Goal: Task Accomplishment & Management: Manage account settings

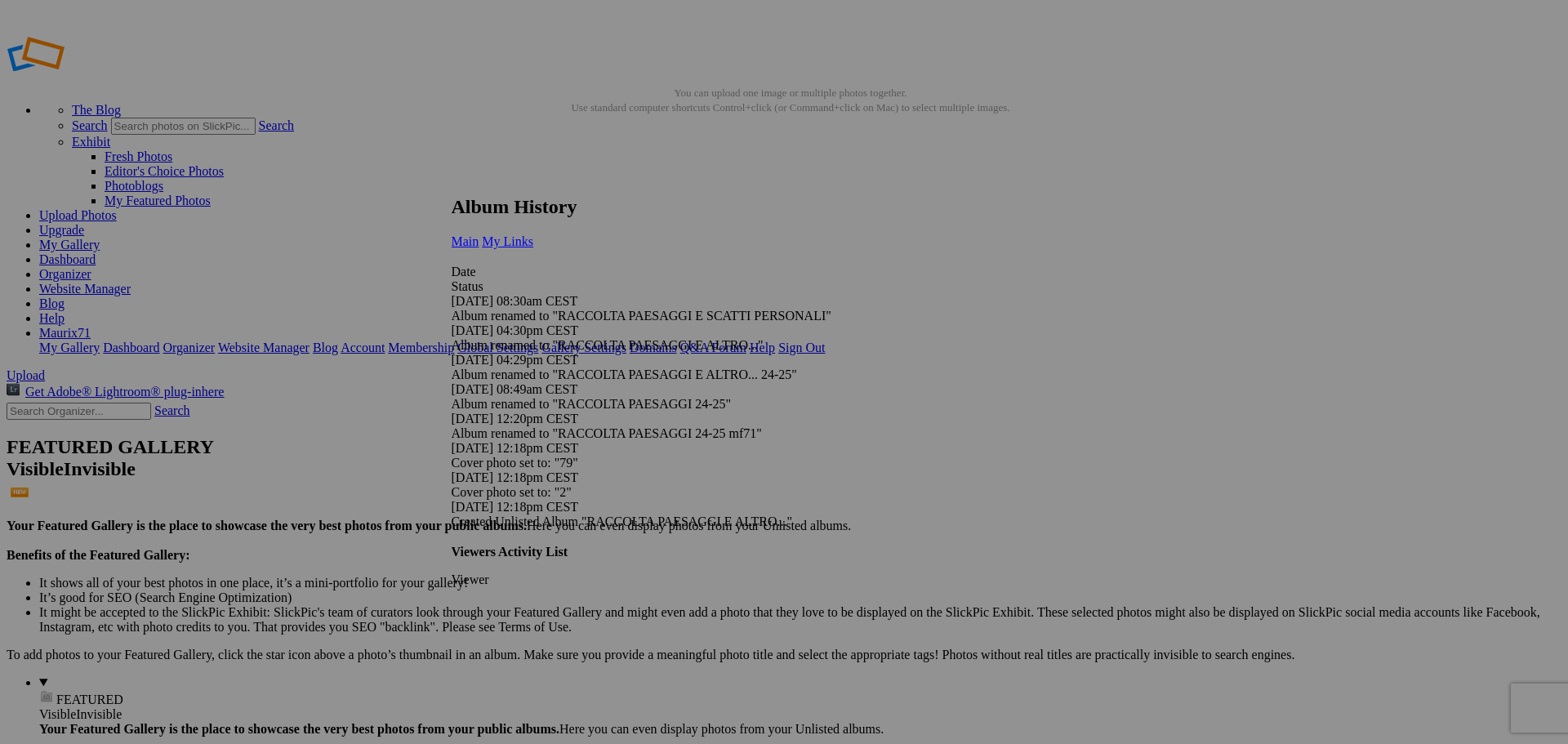
click at [533, 234] on span "My Links" at bounding box center [507, 241] width 52 height 14
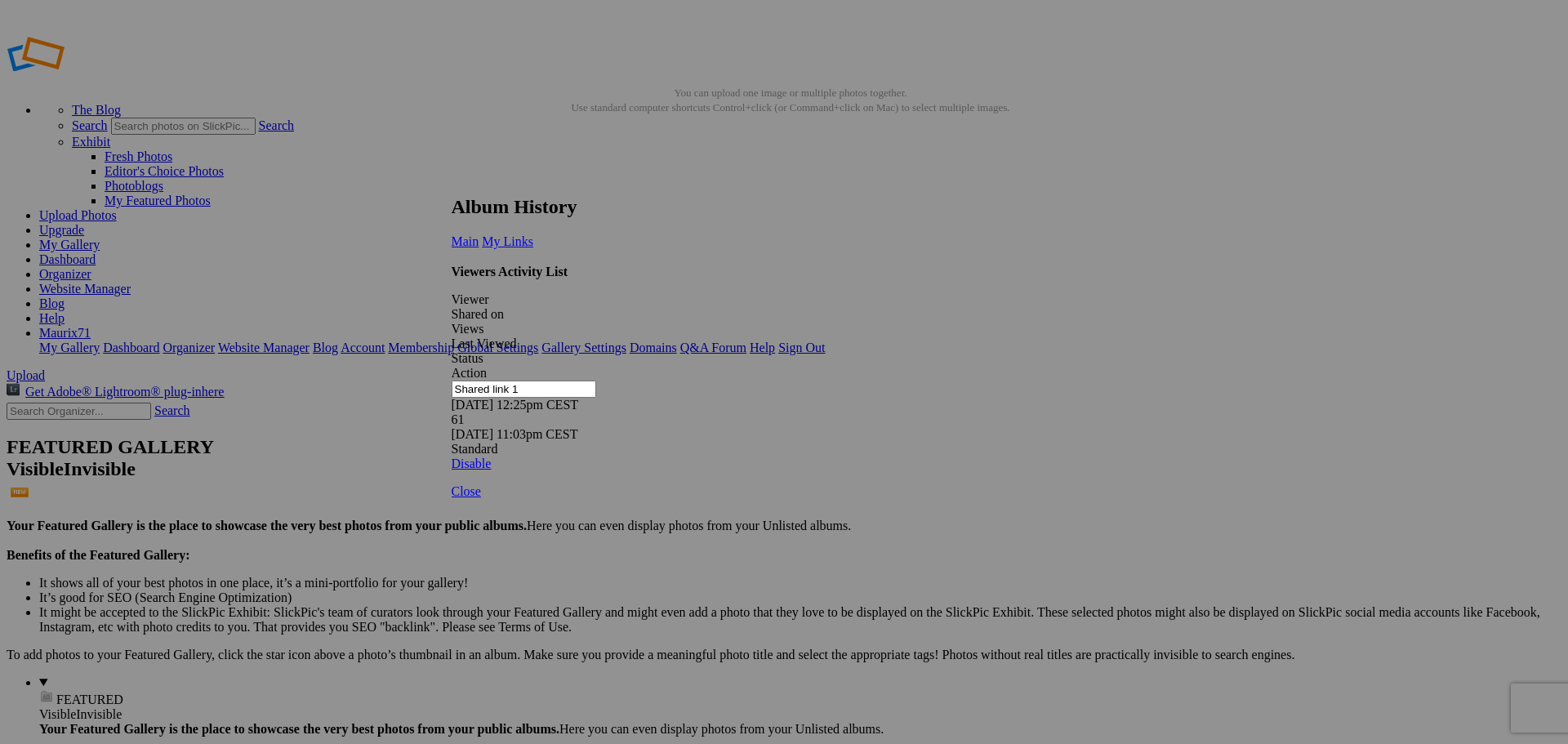
click at [451, 181] on link at bounding box center [451, 181] width 0 height 0
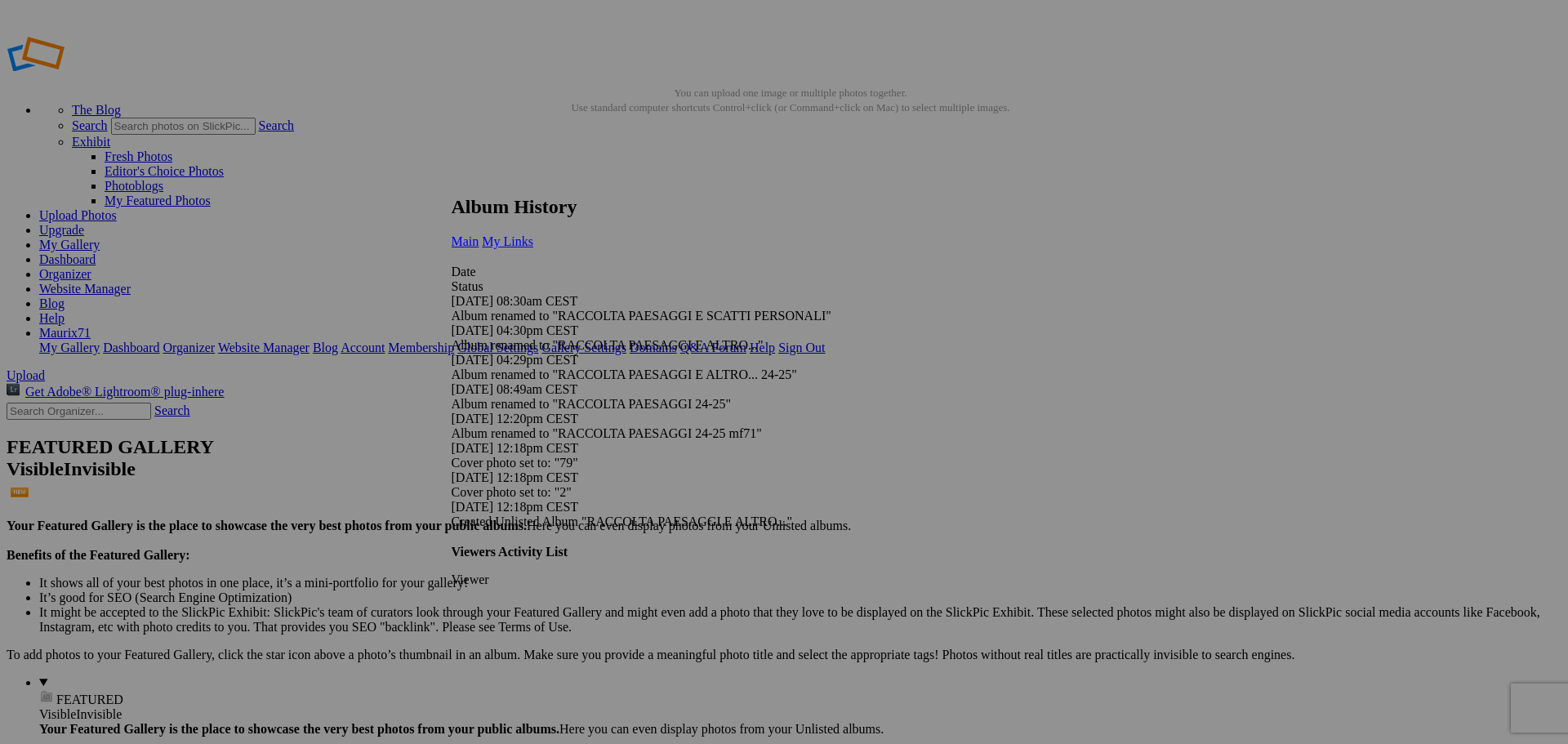
click at [533, 234] on link "My Links" at bounding box center [507, 241] width 52 height 14
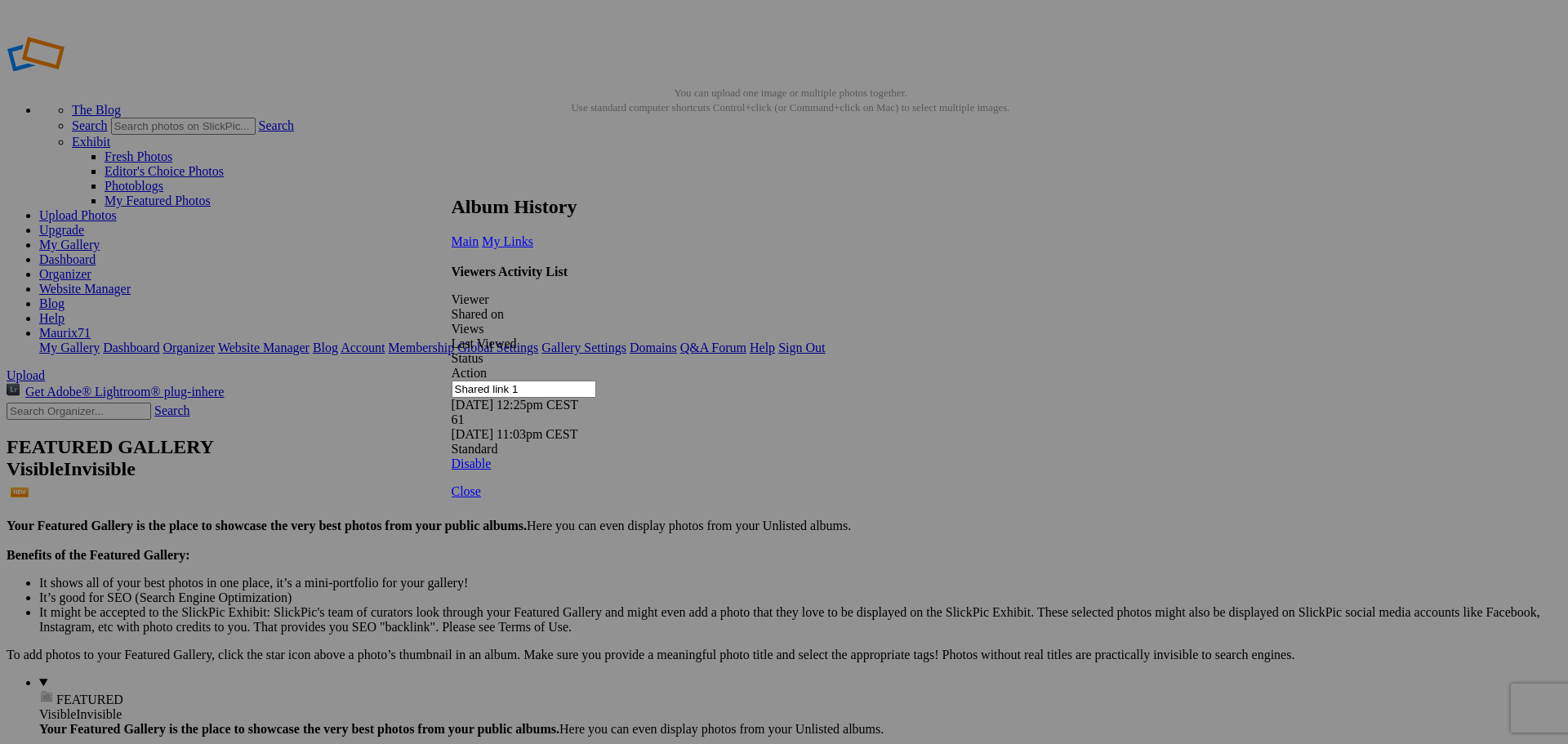
click at [928, 427] on div "09/11/25 11:03pm CEST" at bounding box center [778, 434] width 654 height 15
click at [880, 427] on div "09/11/25 11:03pm CEST" at bounding box center [778, 434] width 654 height 15
click at [481, 498] on span "Close" at bounding box center [466, 491] width 29 height 14
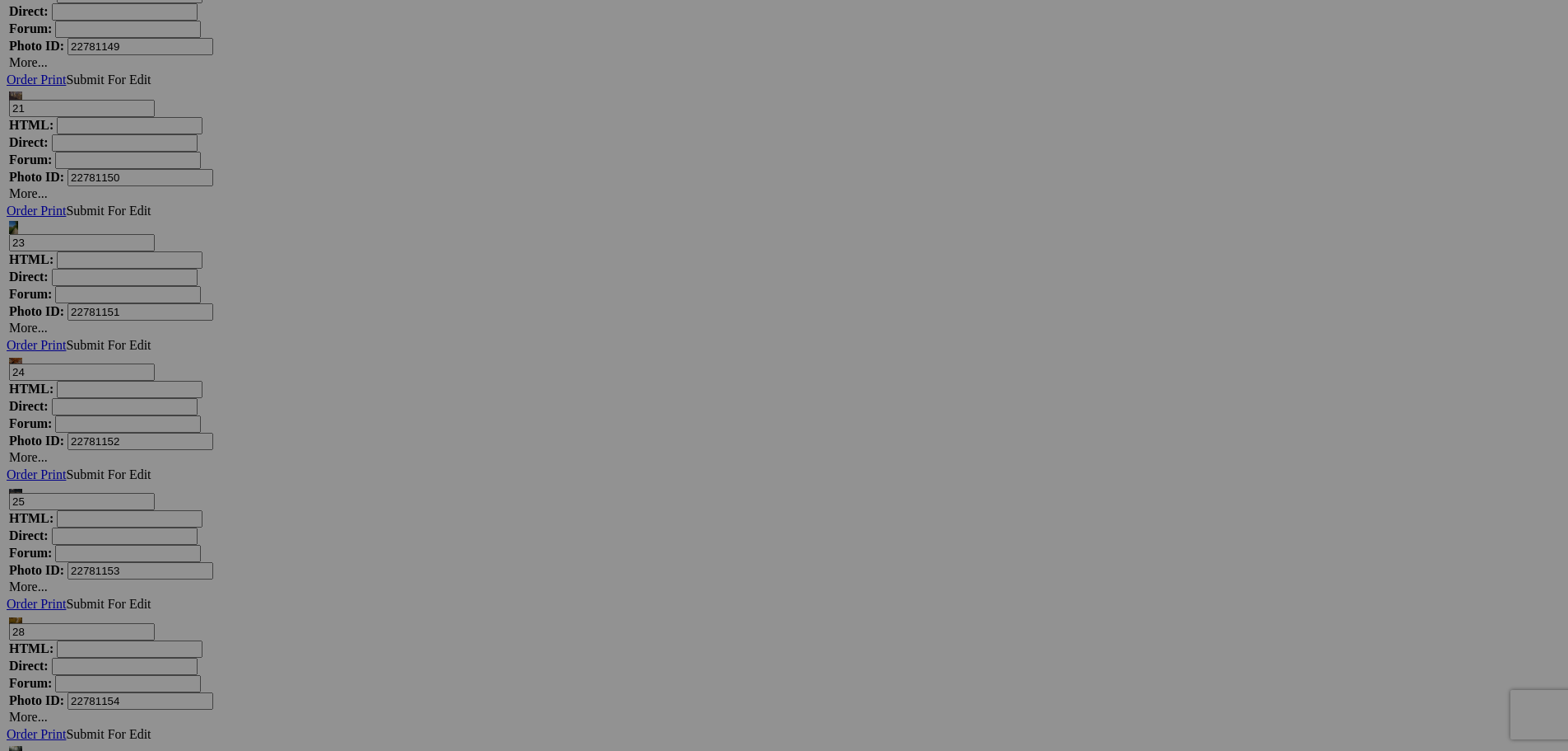
scroll to position [7661, 0]
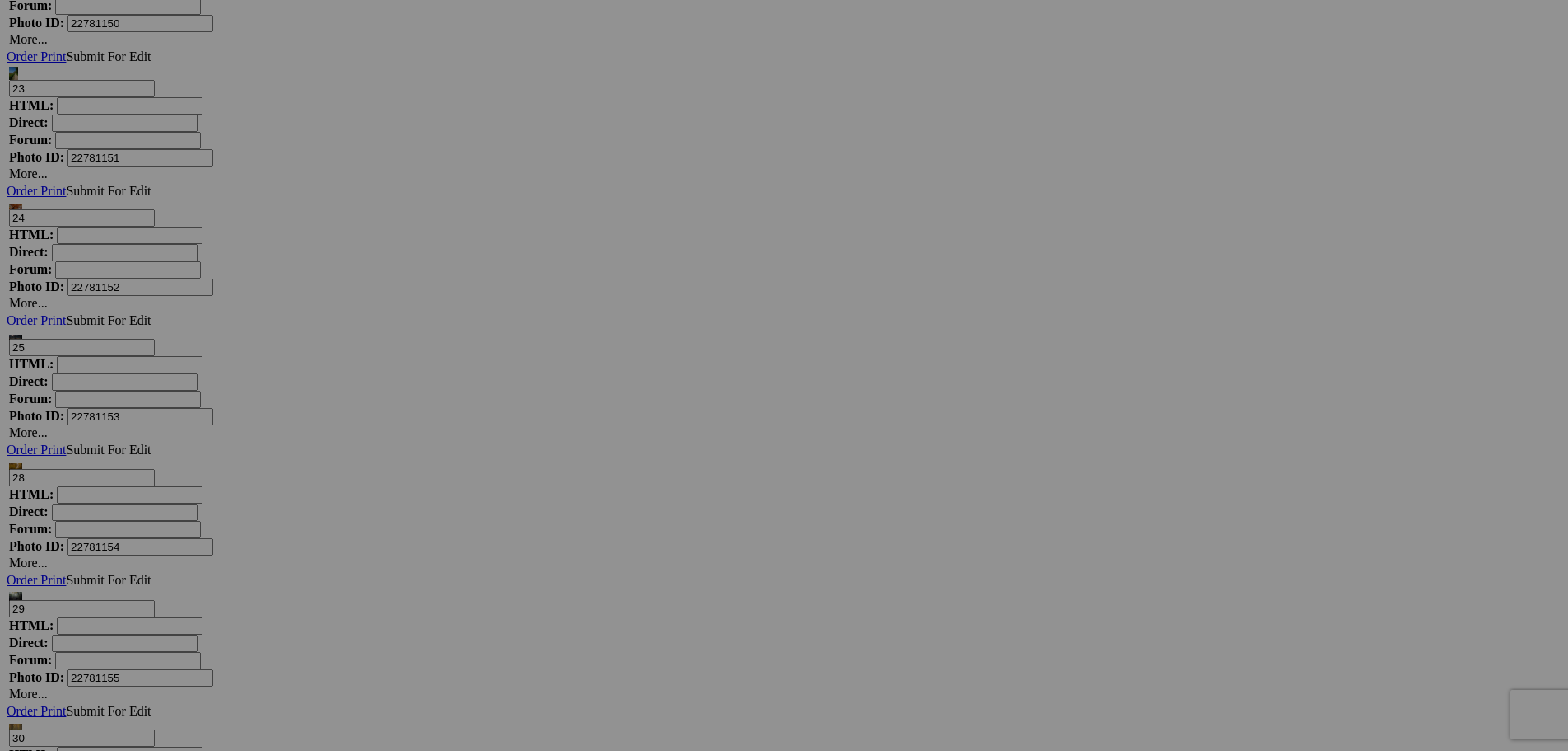
click at [675, 483] on link "Yes" at bounding box center [665, 483] width 19 height 14
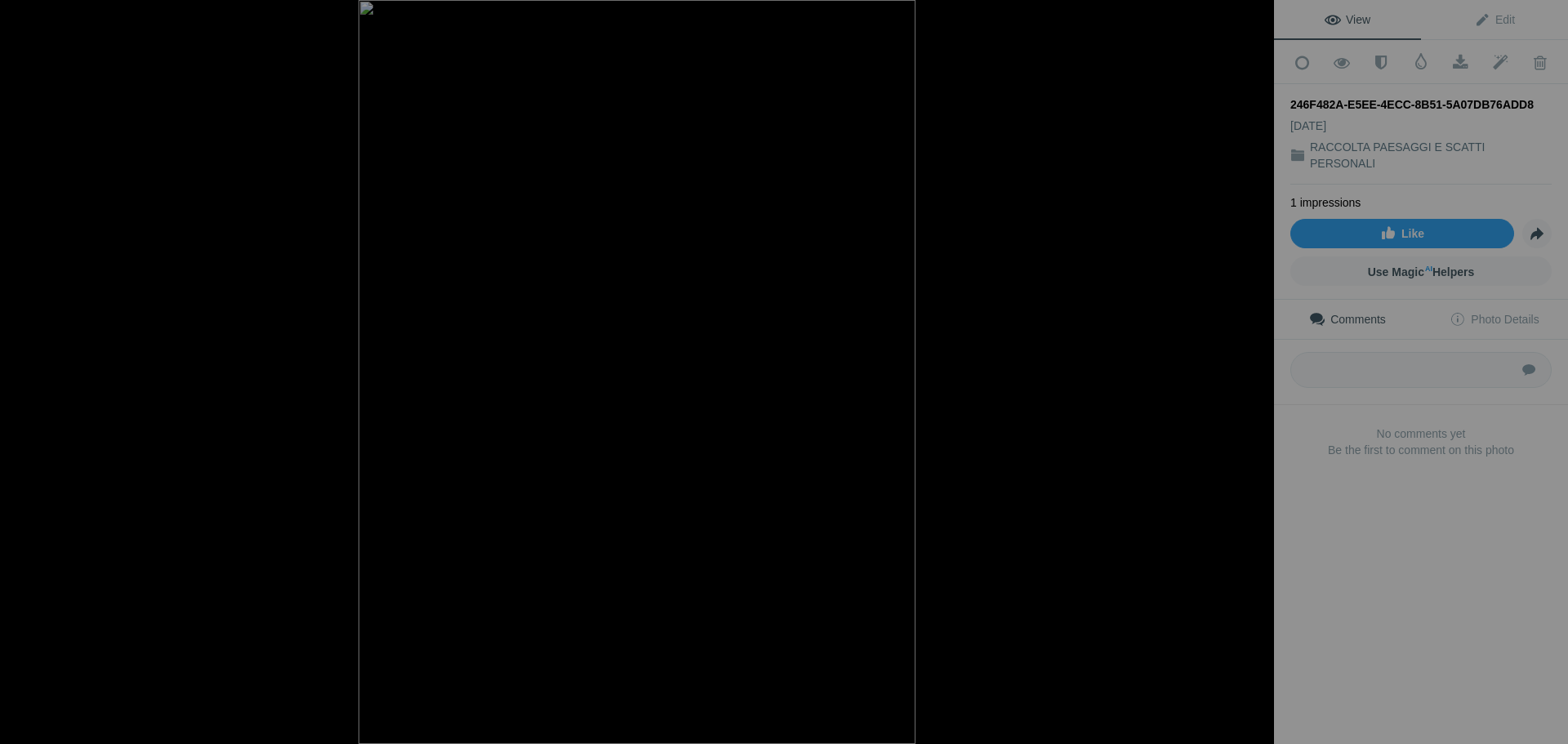
click at [1254, 373] on button at bounding box center [1212, 372] width 122 height 268
click at [19, 370] on button at bounding box center [61, 372] width 122 height 268
click at [619, 590] on img at bounding box center [637, 372] width 557 height 744
click at [621, 590] on img at bounding box center [637, 357] width 592 height 789
click at [1251, 377] on button at bounding box center [1212, 372] width 122 height 268
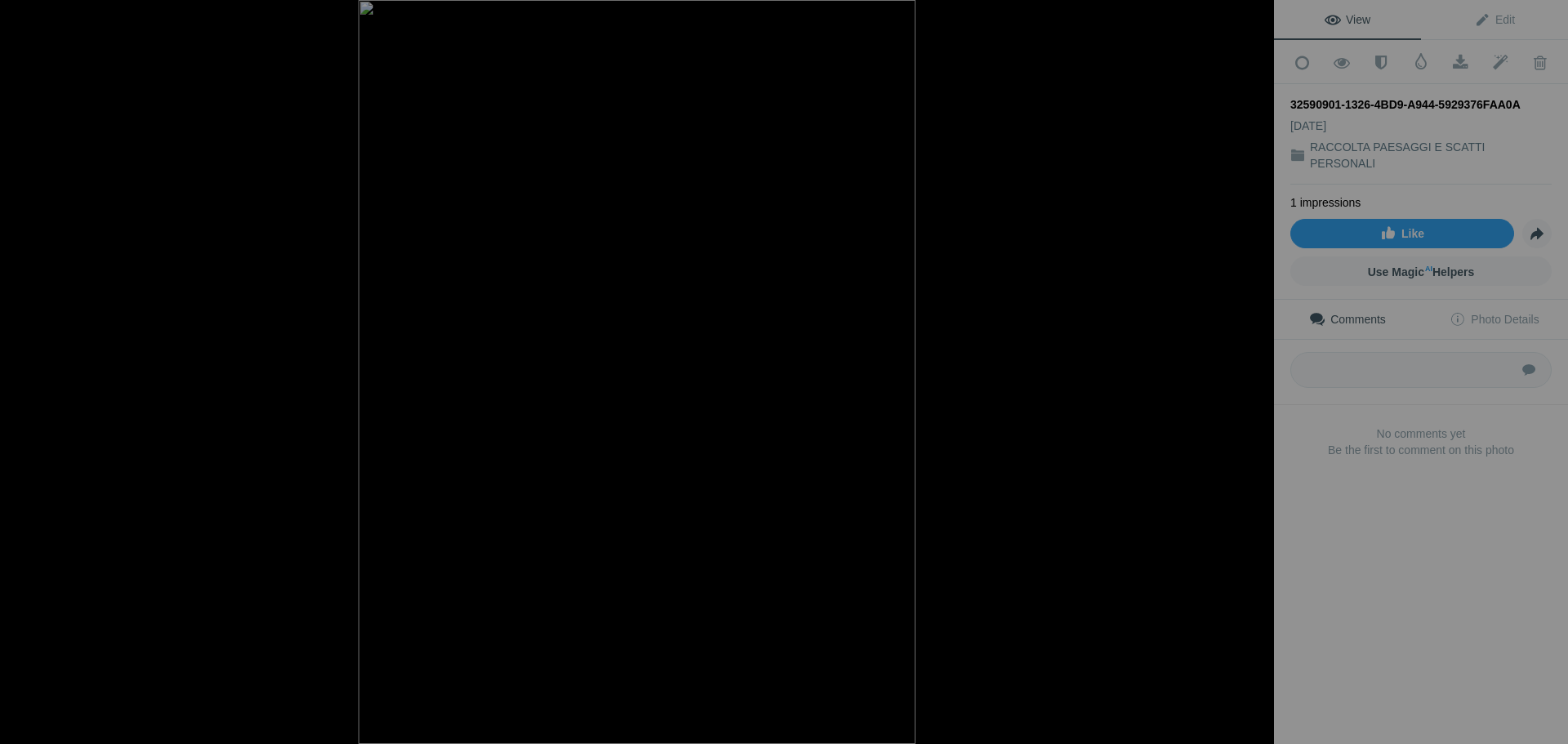
click at [1261, 16] on div at bounding box center [1255, 18] width 36 height 36
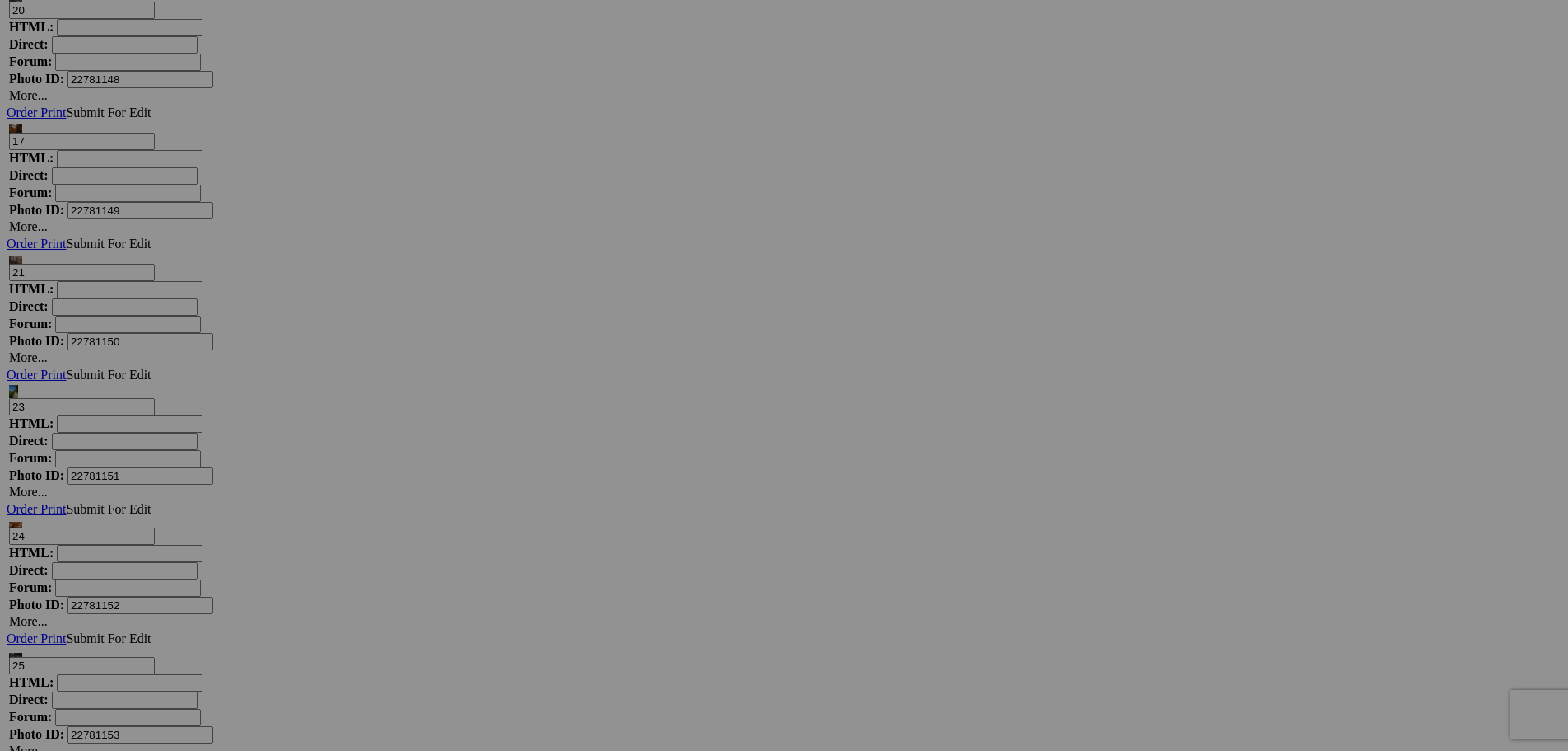
scroll to position [7332, 0]
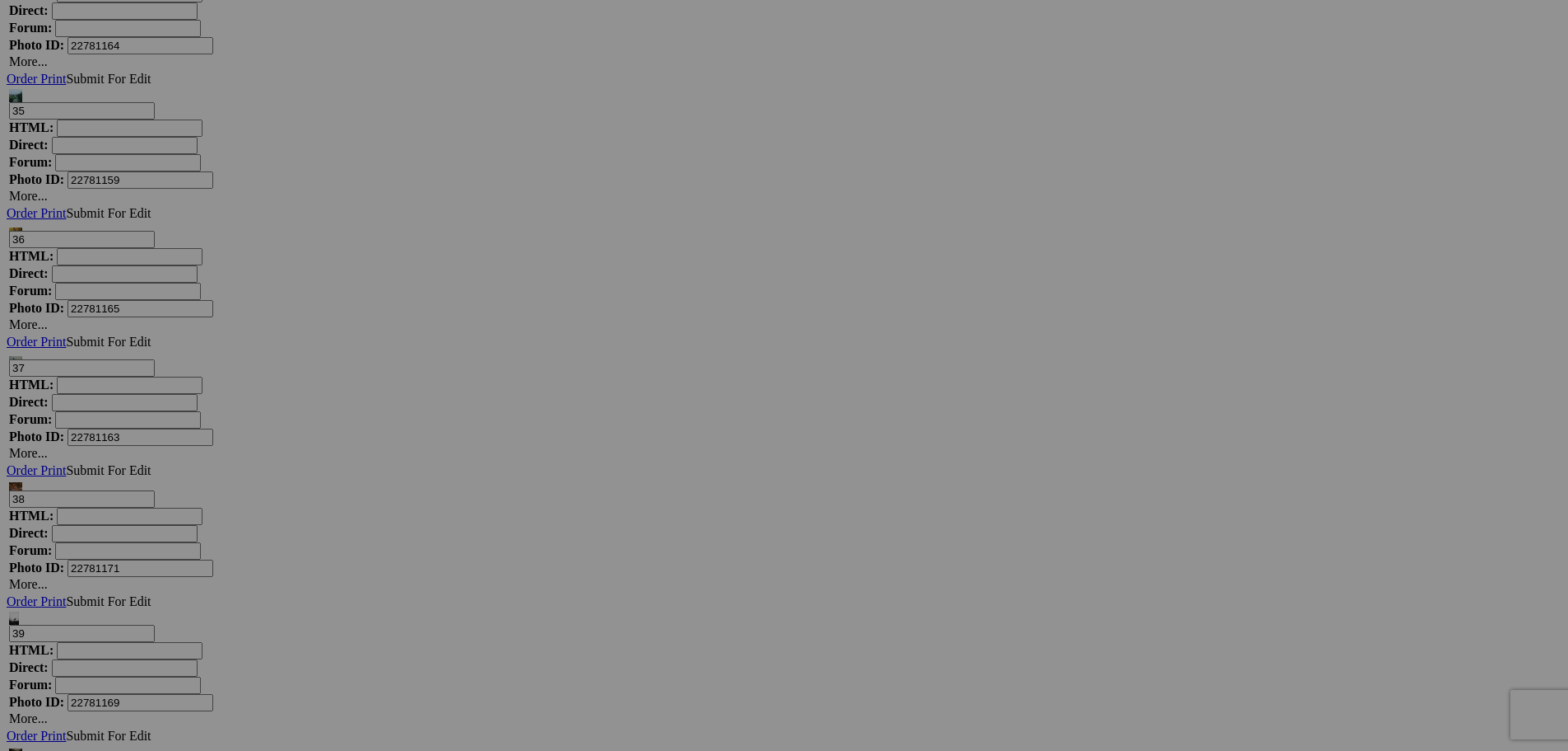
scroll to position [7643, 0]
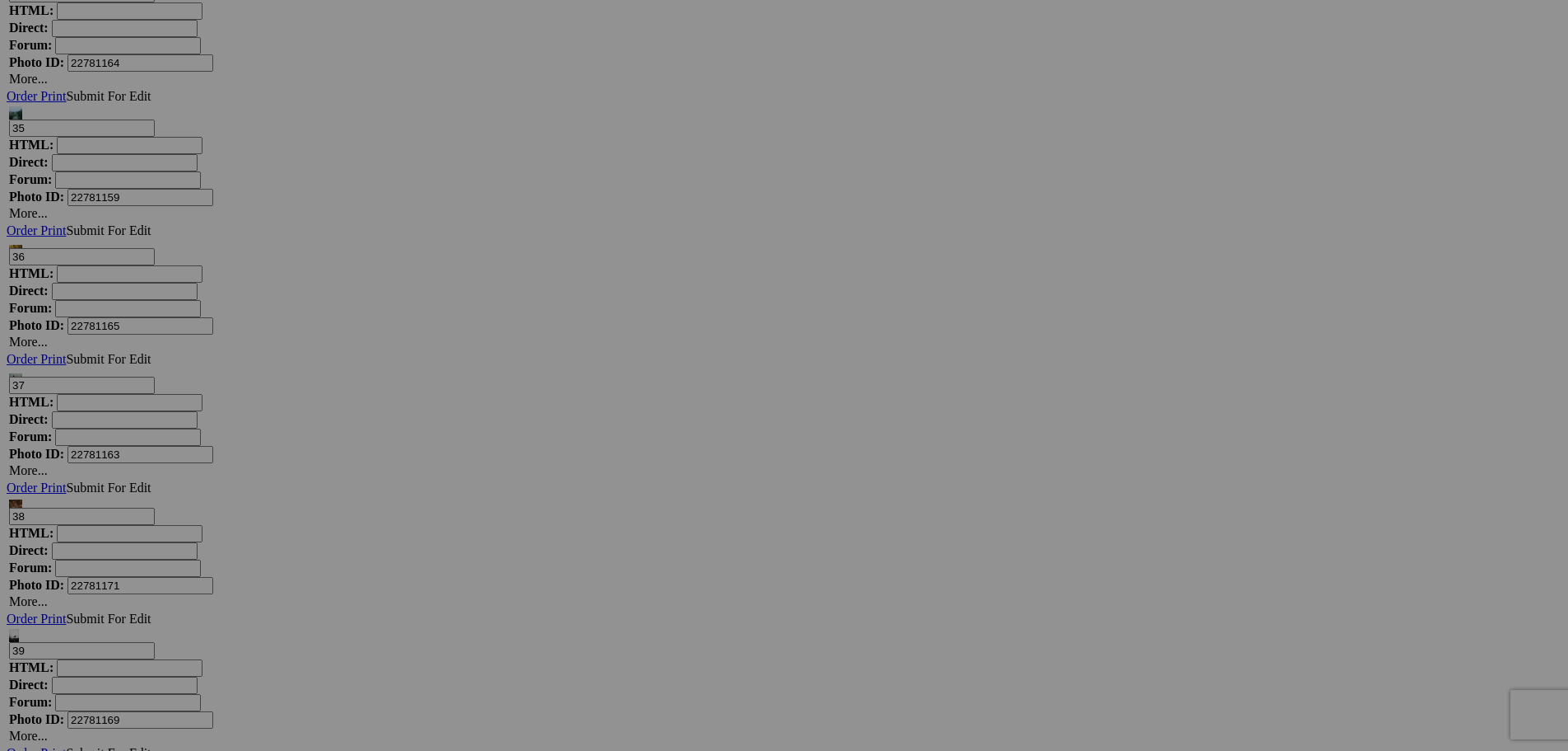
drag, startPoint x: 398, startPoint y: 649, endPoint x: 645, endPoint y: 665, distance: 247.5
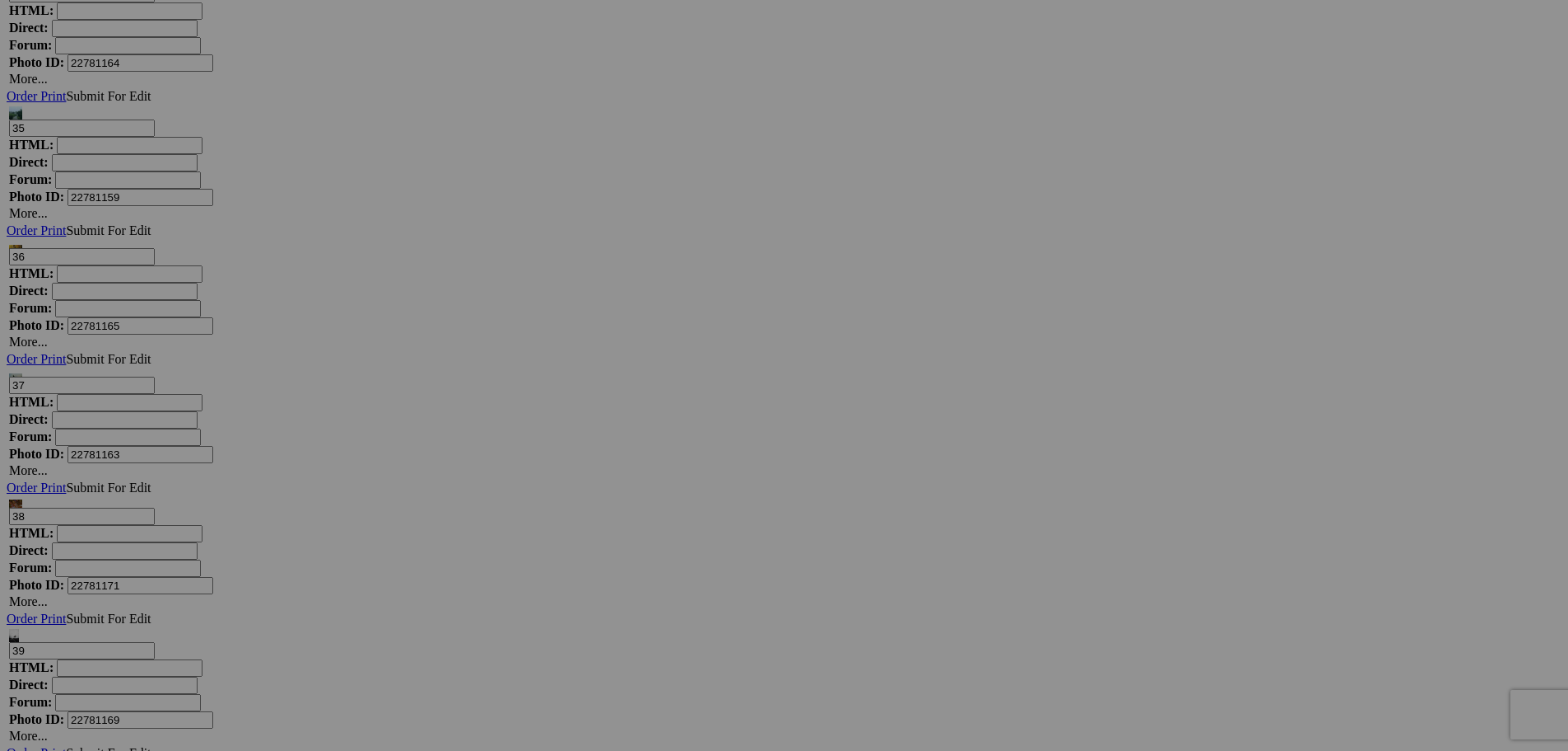
type input "182_5"
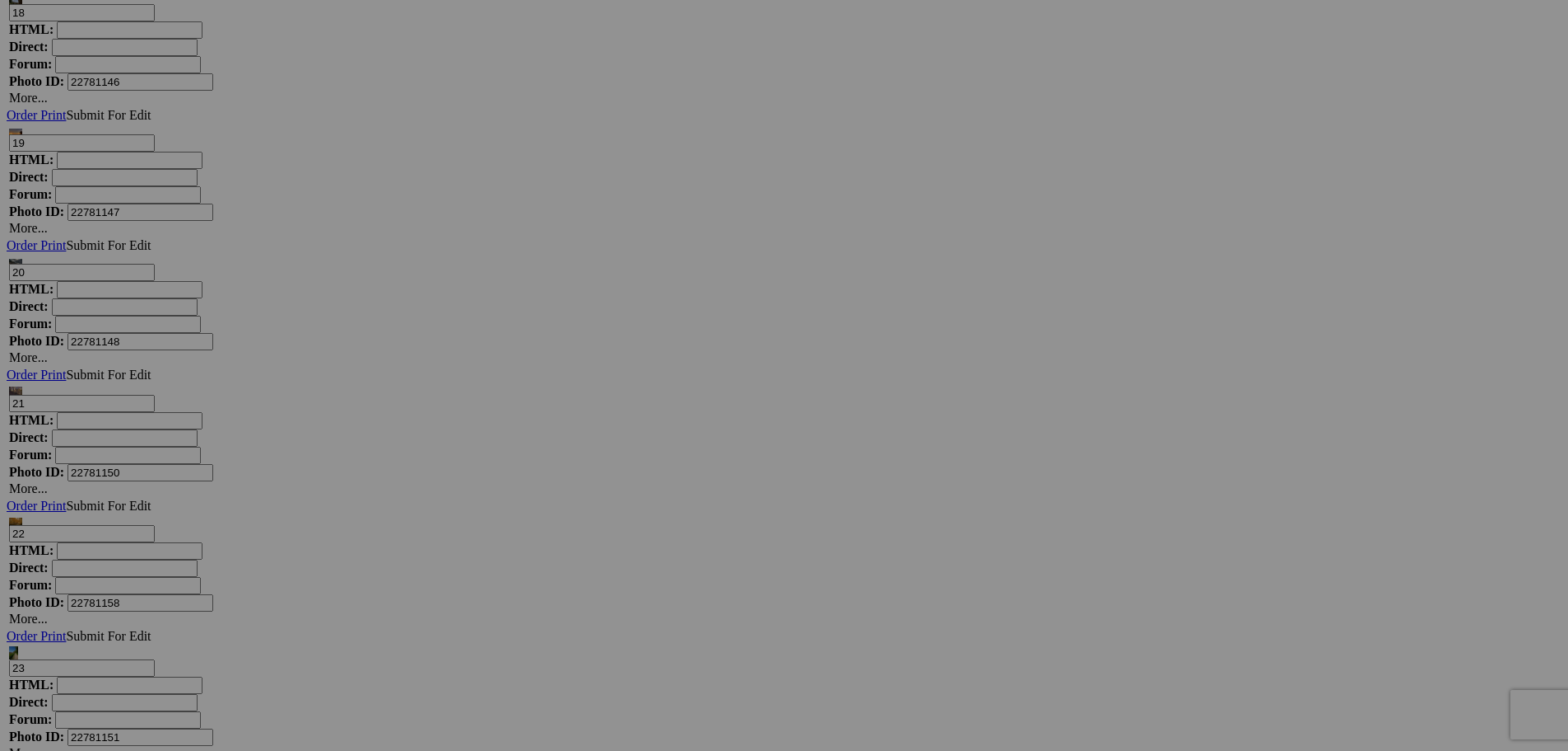
scroll to position [5499, 0]
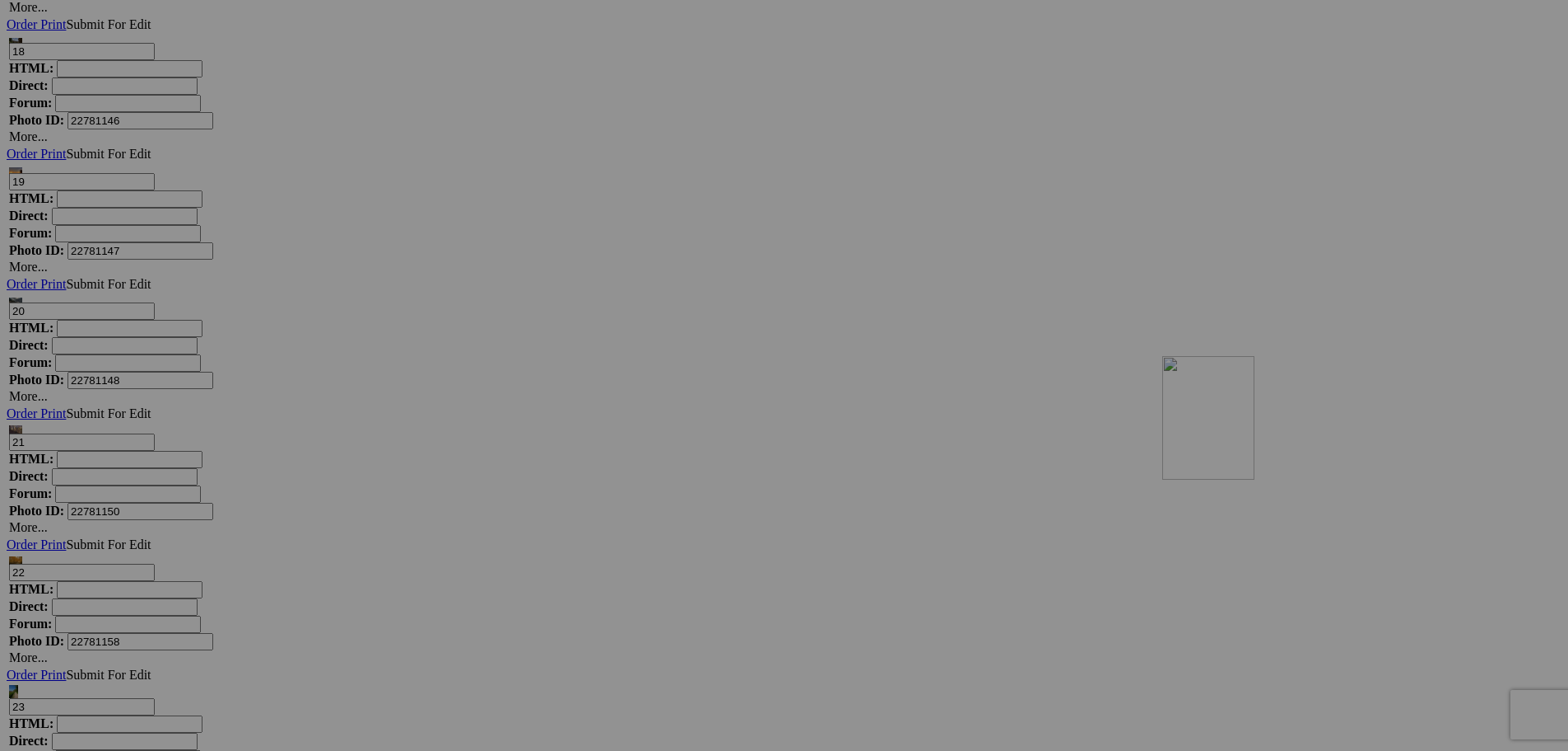
drag, startPoint x: 1275, startPoint y: 498, endPoint x: 1398, endPoint y: 500, distance: 123.0
drag, startPoint x: 1278, startPoint y: 493, endPoint x: 1482, endPoint y: 499, distance: 204.1
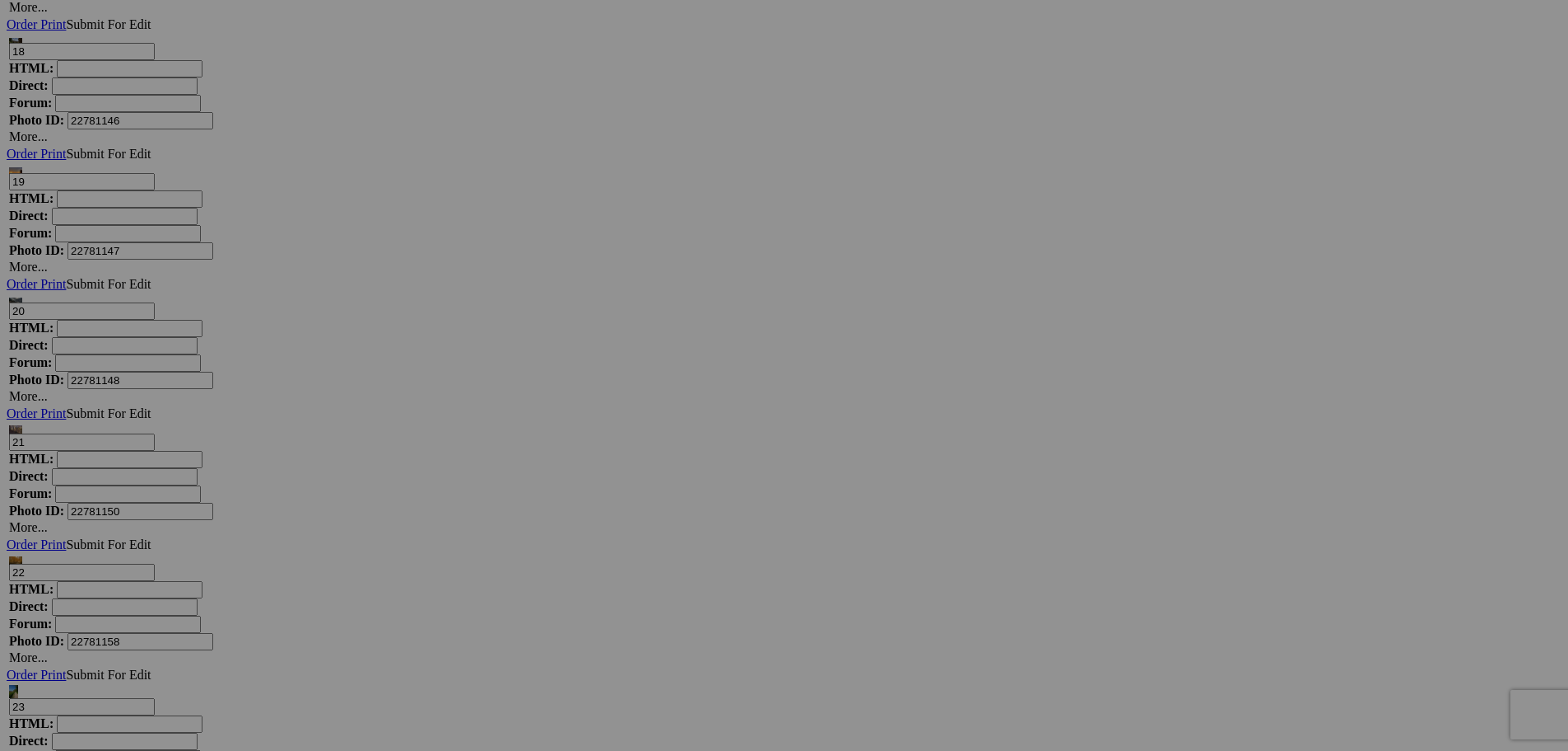
type input "182_6"
